Goal: Information Seeking & Learning: Learn about a topic

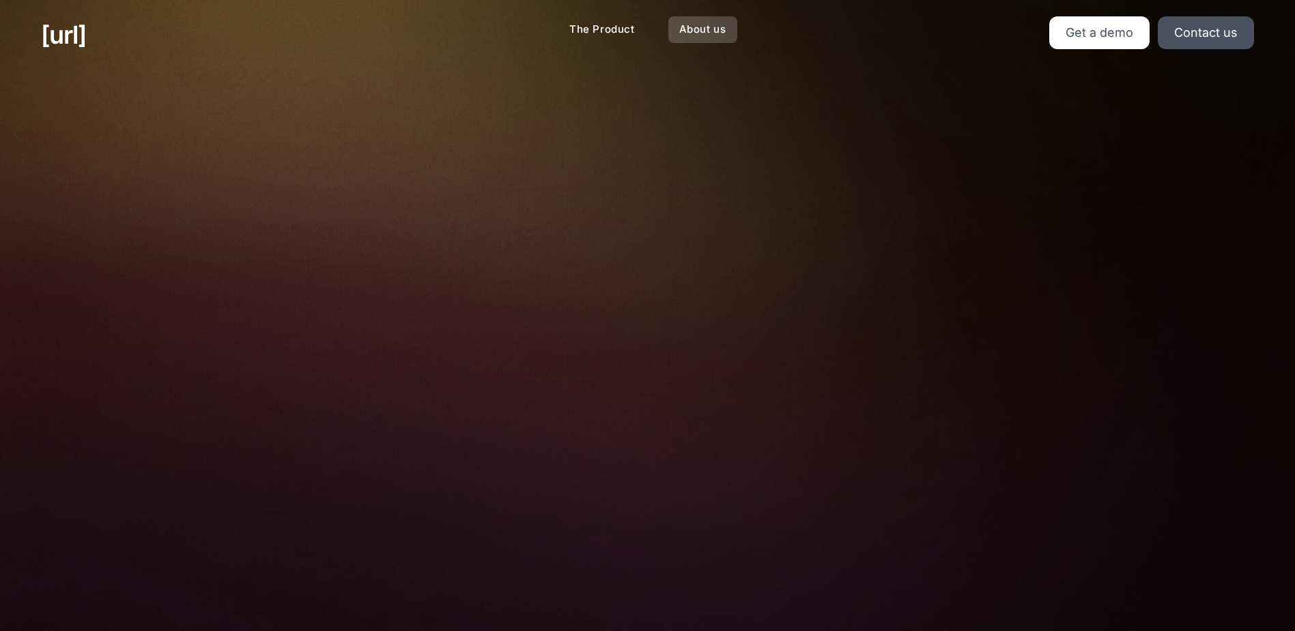
click at [702, 31] on link "About us" at bounding box center [702, 29] width 69 height 27
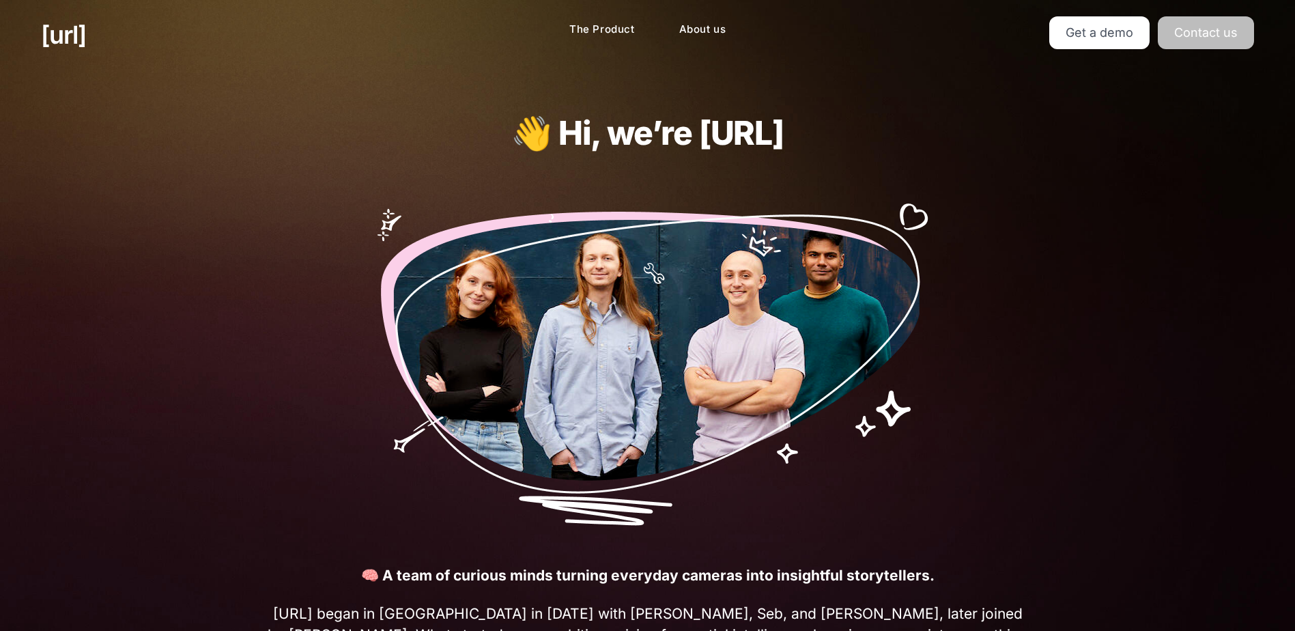
click at [1236, 28] on link "Contact us" at bounding box center [1206, 32] width 96 height 33
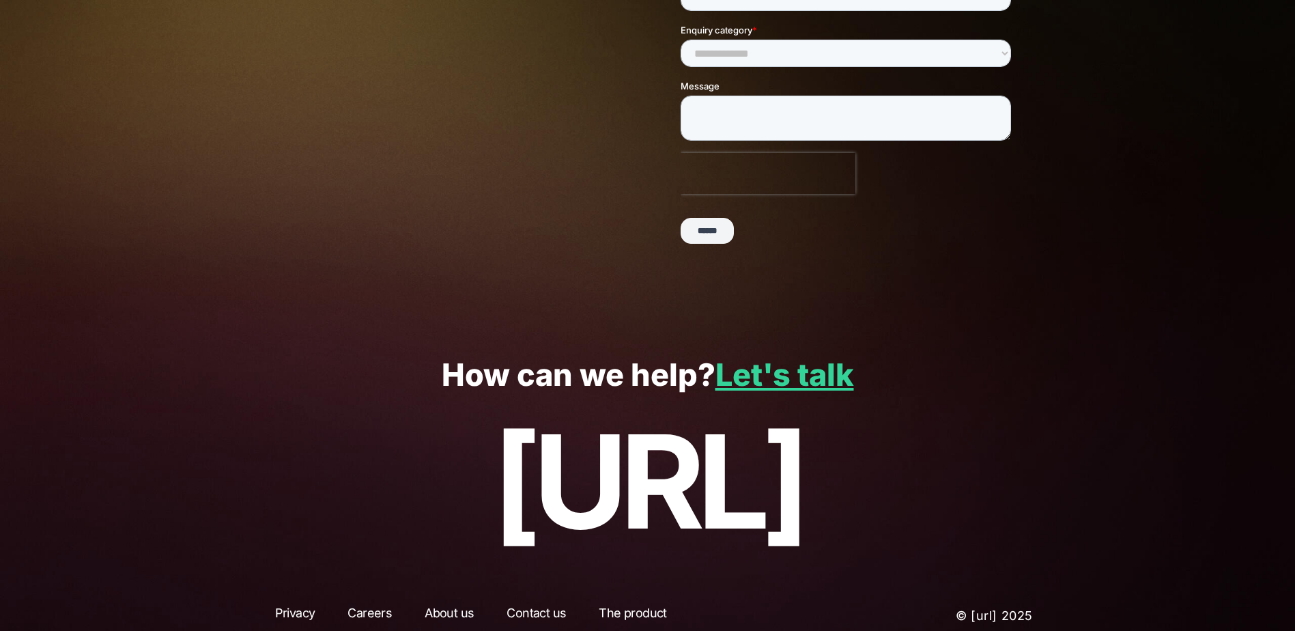
scroll to position [287, 0]
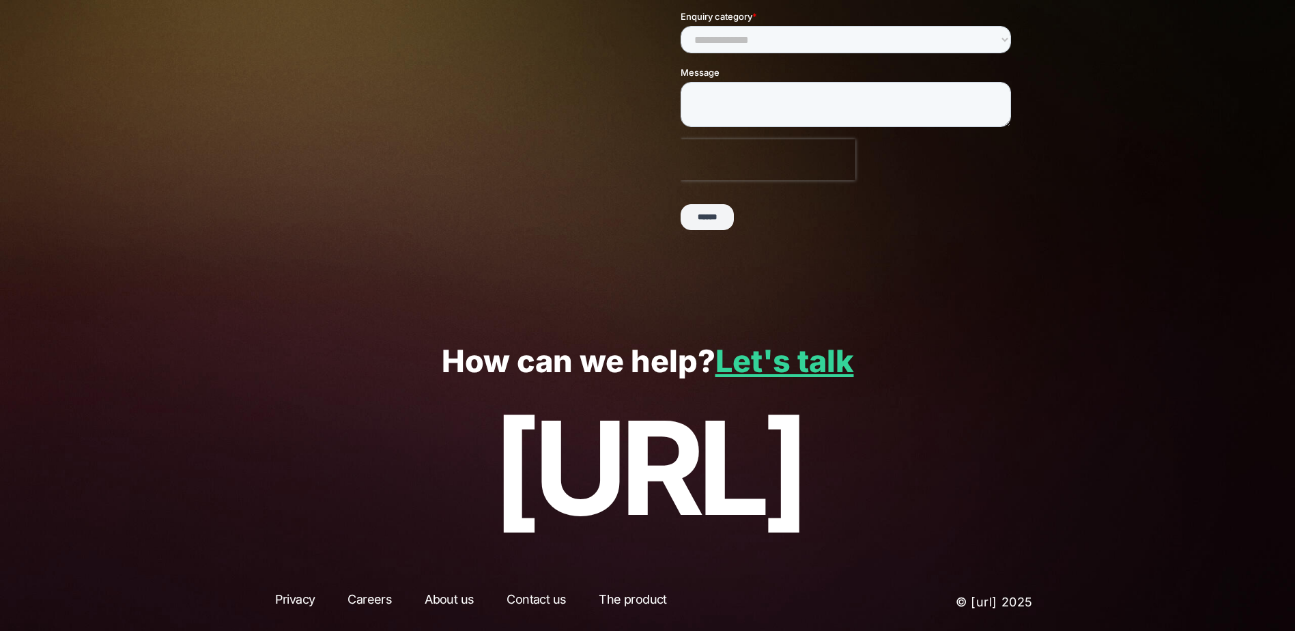
click at [463, 599] on link "About us" at bounding box center [449, 602] width 74 height 25
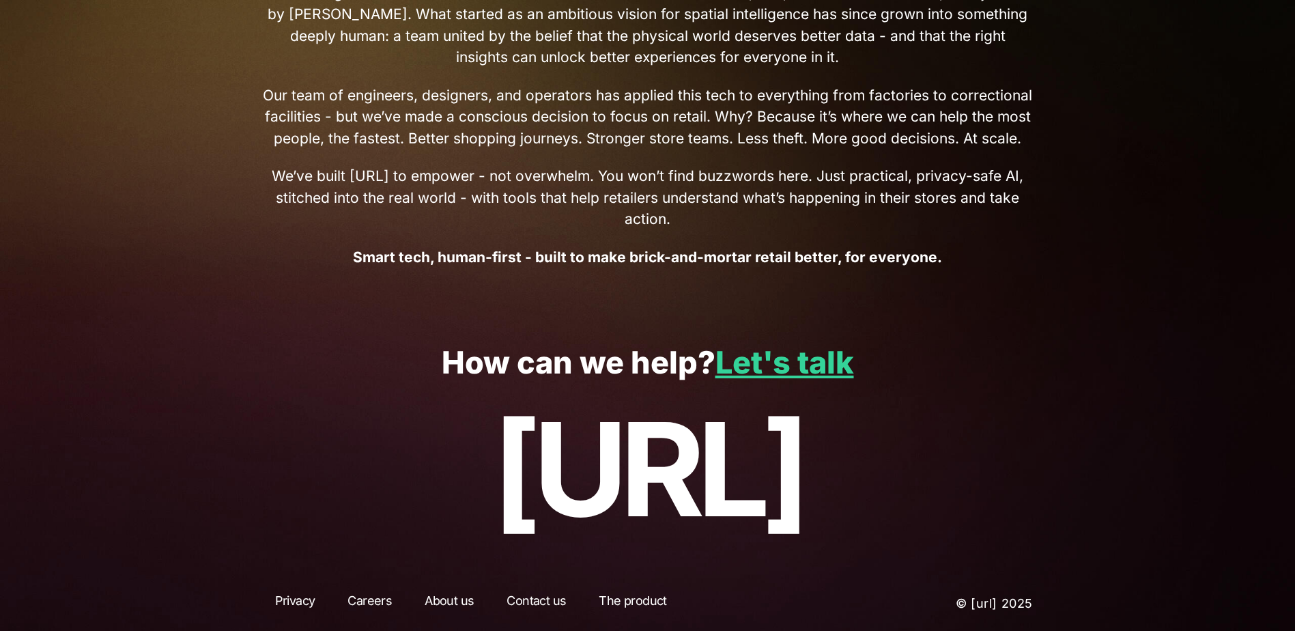
scroll to position [623, 0]
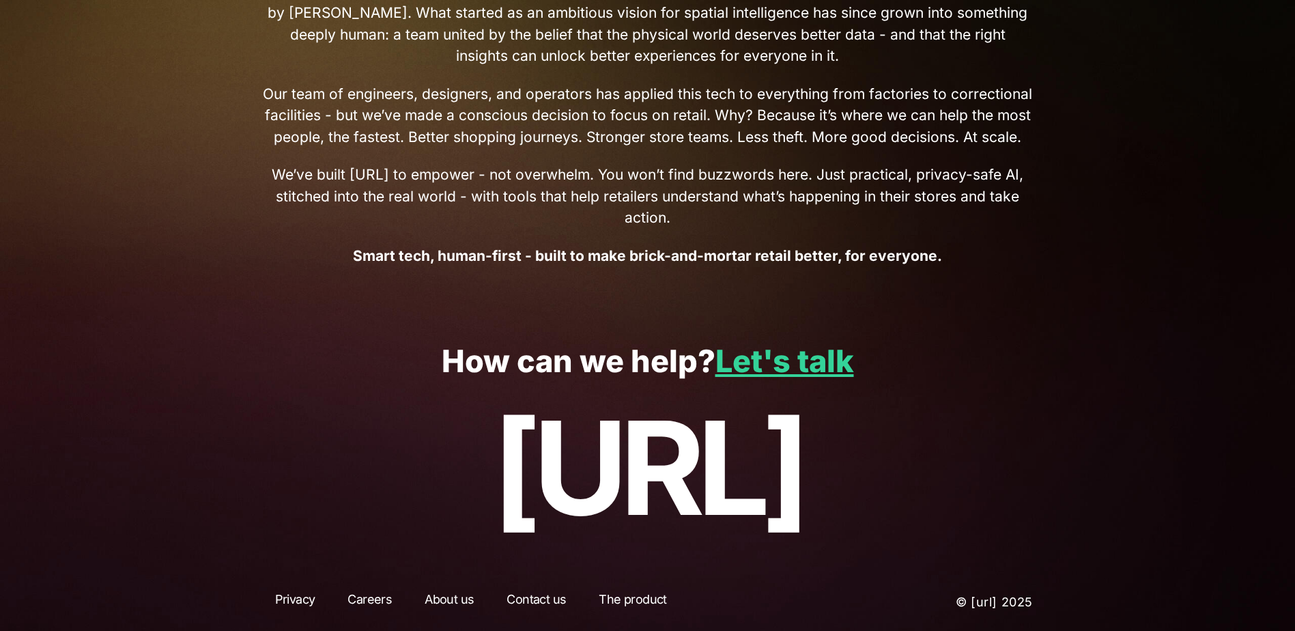
drag, startPoint x: 302, startPoint y: 598, endPoint x: 309, endPoint y: 596, distance: 7.1
click at [301, 598] on link "Privacy" at bounding box center [295, 602] width 65 height 25
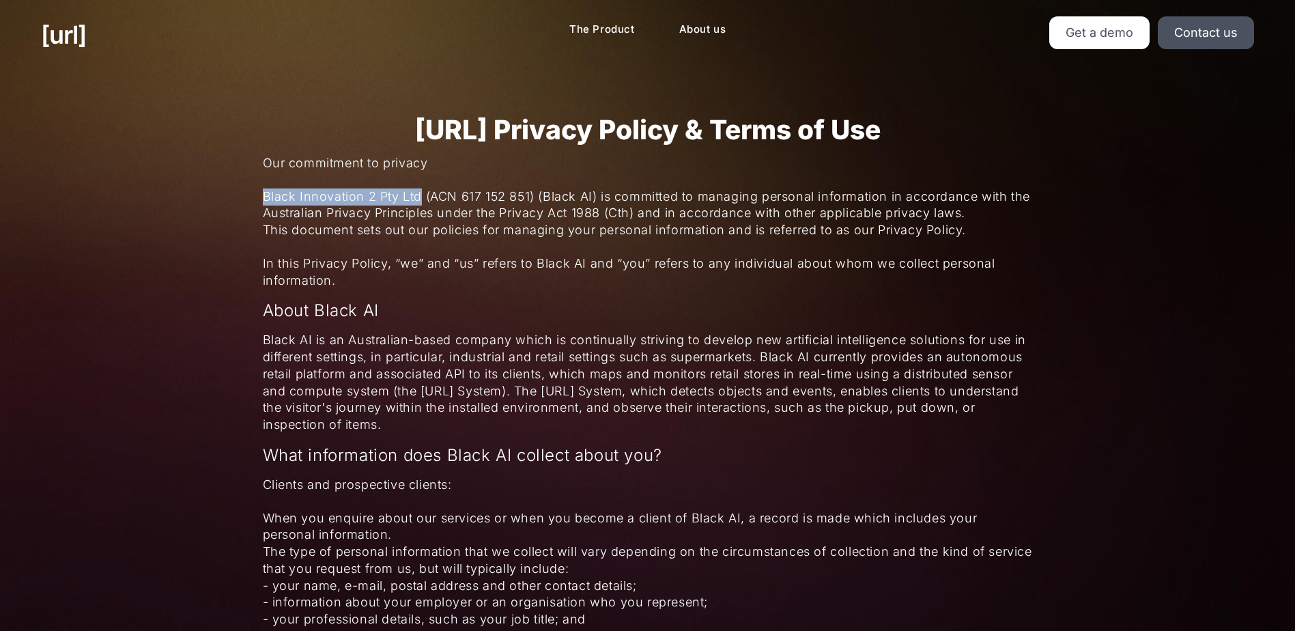
drag, startPoint x: 419, startPoint y: 197, endPoint x: 259, endPoint y: 198, distance: 159.7
copy span "Black Innovation 2 Pty Ltd"
